Goal: Transaction & Acquisition: Book appointment/travel/reservation

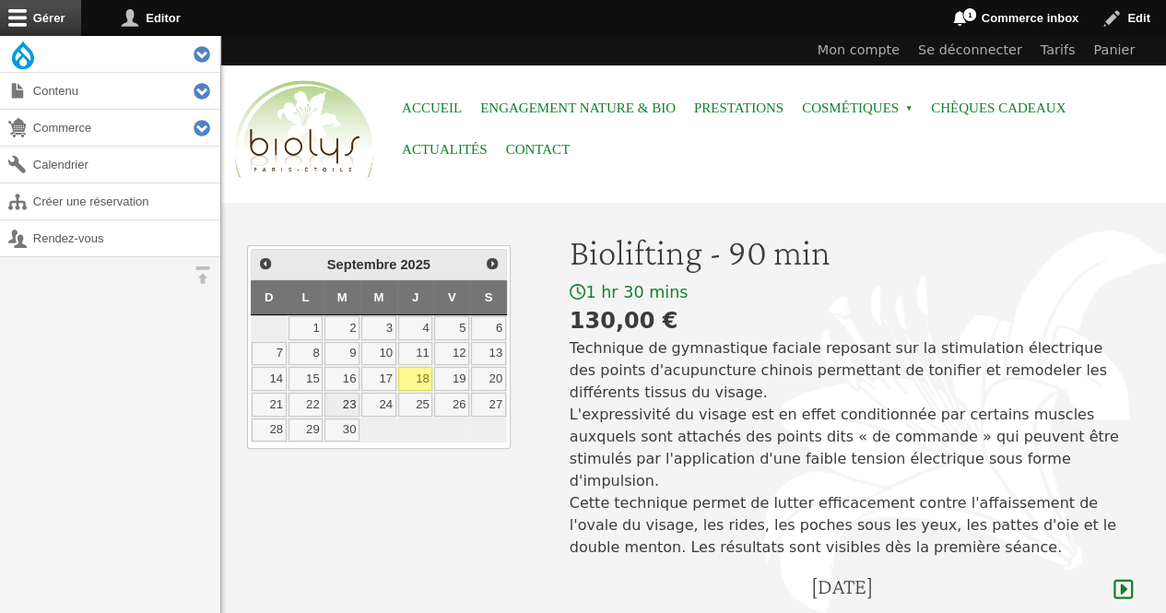
click at [356, 396] on link "23" at bounding box center [341, 405] width 35 height 24
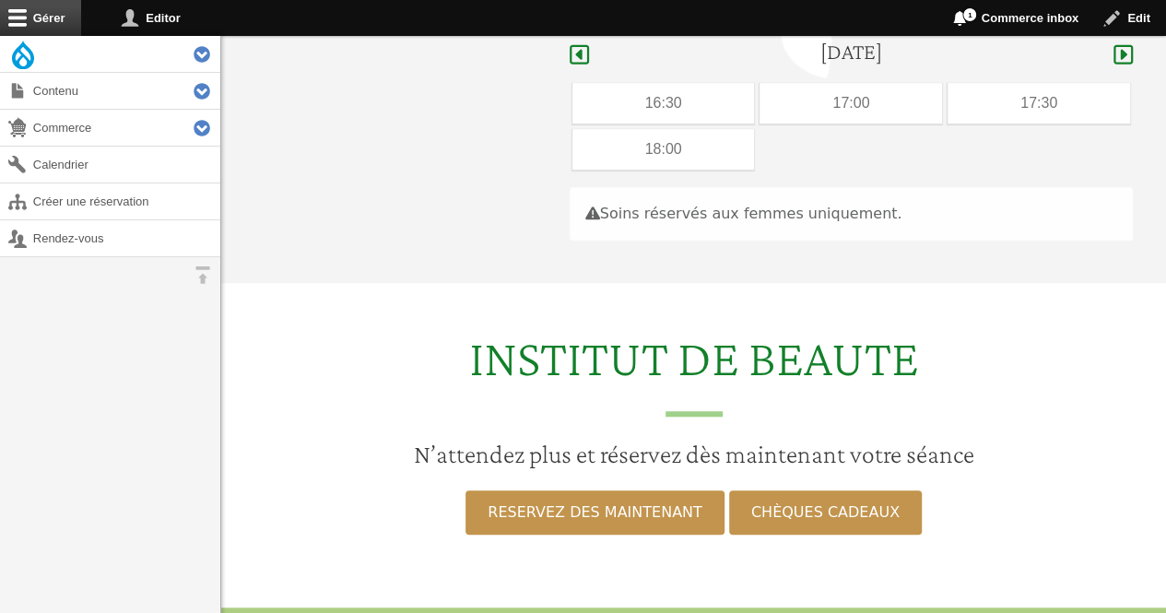
scroll to position [550, 0]
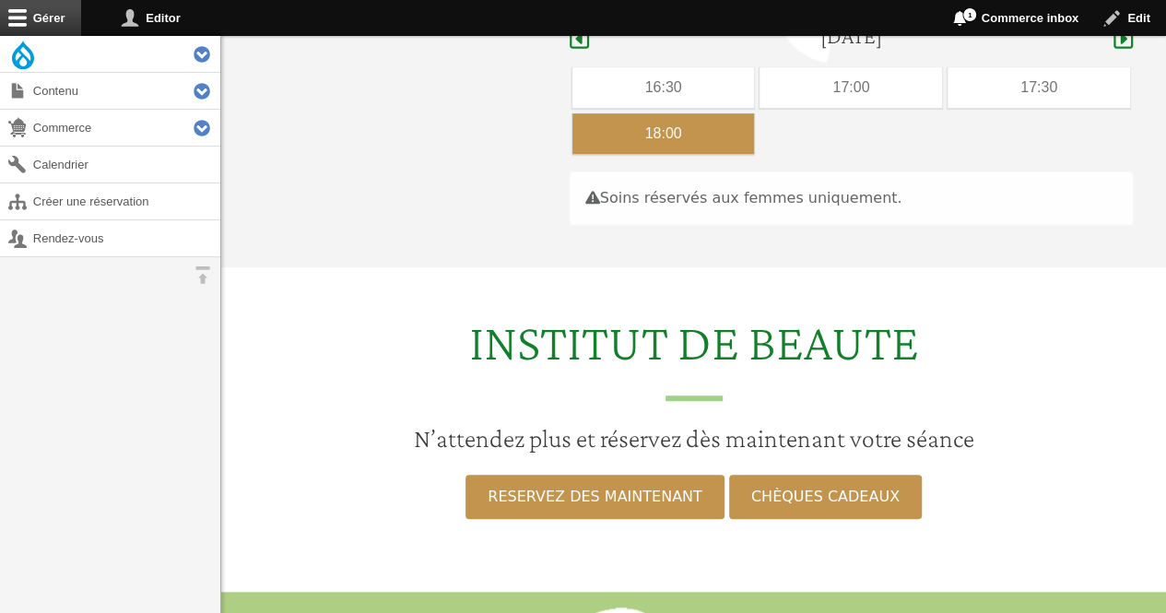
click at [659, 116] on div "18:00" at bounding box center [663, 133] width 183 height 41
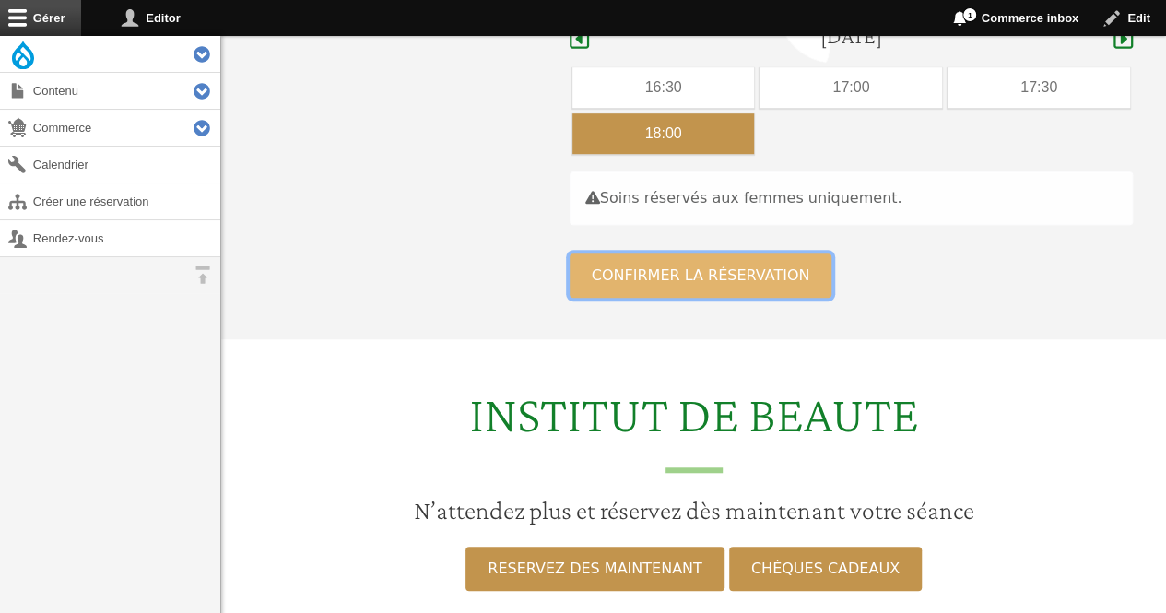
click at [637, 254] on button "Confirmer la réservation" at bounding box center [701, 276] width 263 height 44
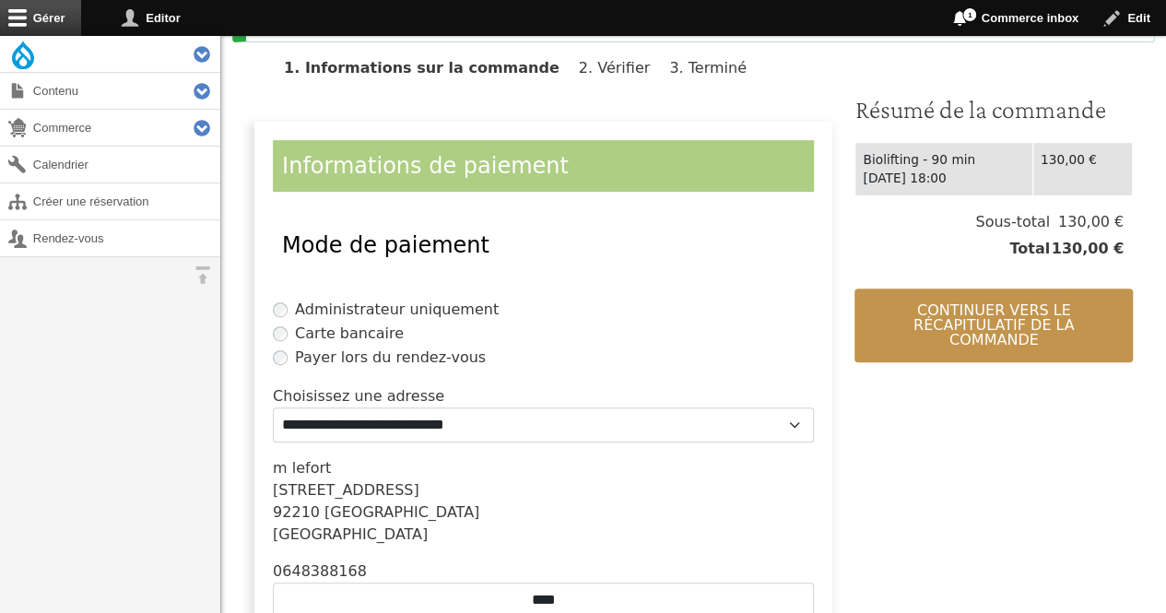
scroll to position [422, 0]
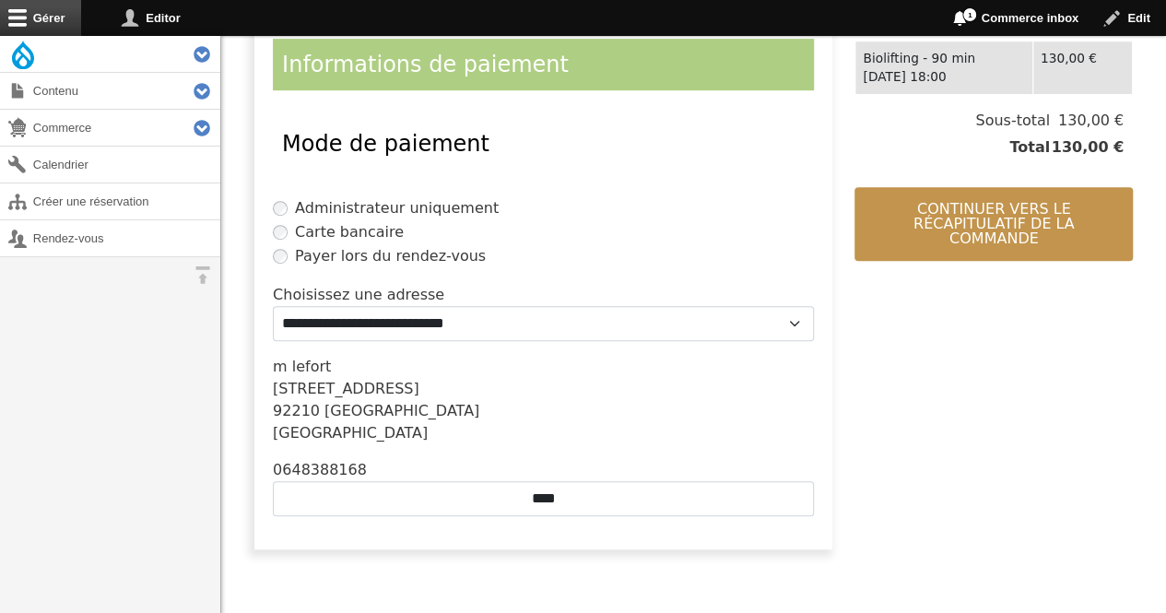
click at [942, 247] on div "Continuer vers le récapitulatif de la commande" at bounding box center [994, 223] width 278 height 101
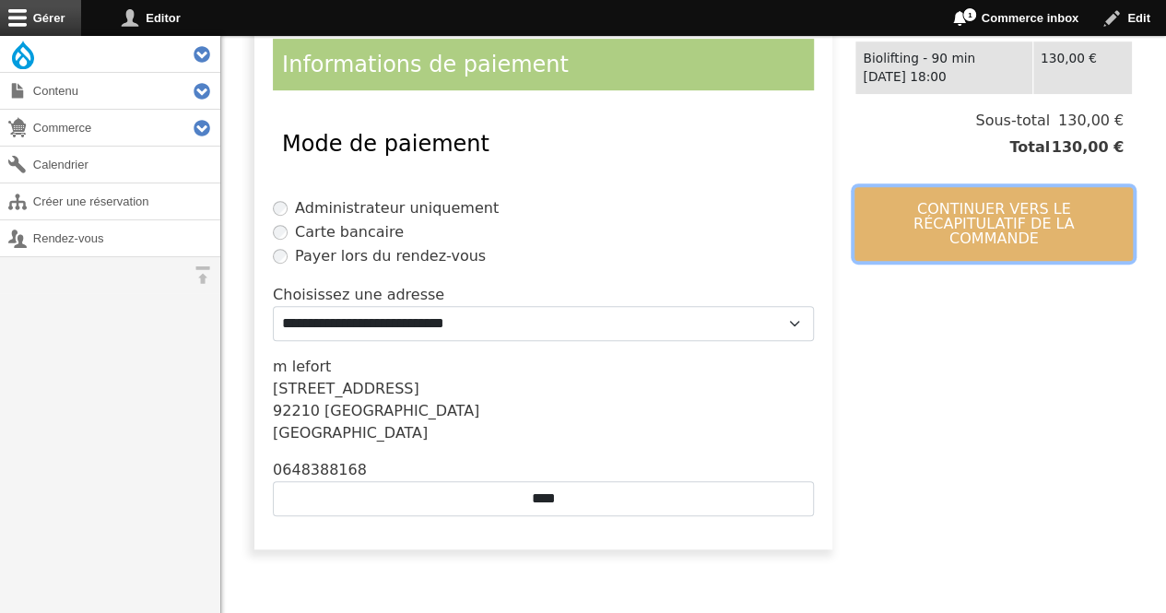
click at [918, 212] on button "Continuer vers le récapitulatif de la commande" at bounding box center [994, 224] width 278 height 74
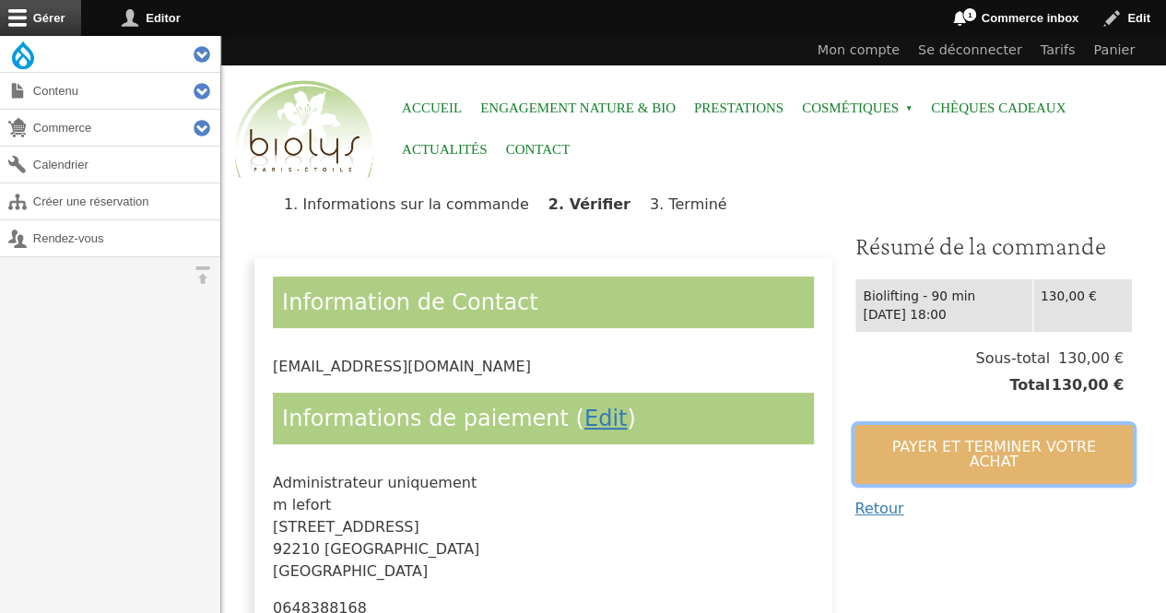
click at [899, 437] on button "Payer et terminer votre achat" at bounding box center [994, 454] width 278 height 59
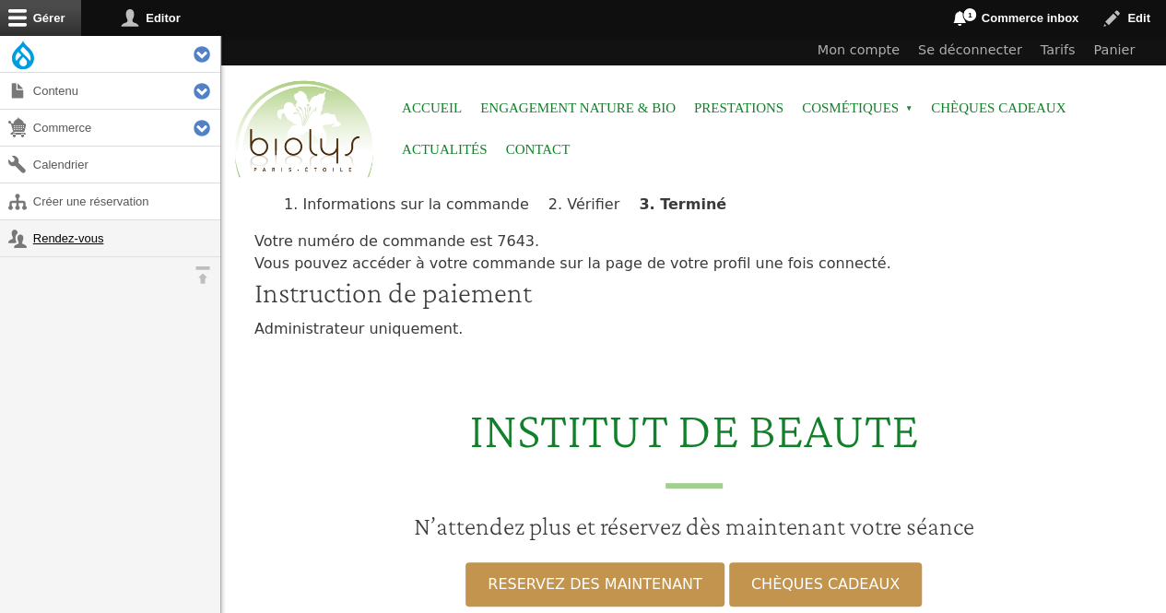
click at [79, 233] on link "Rendez-vous" at bounding box center [110, 238] width 220 height 36
